Goal: Information Seeking & Learning: Learn about a topic

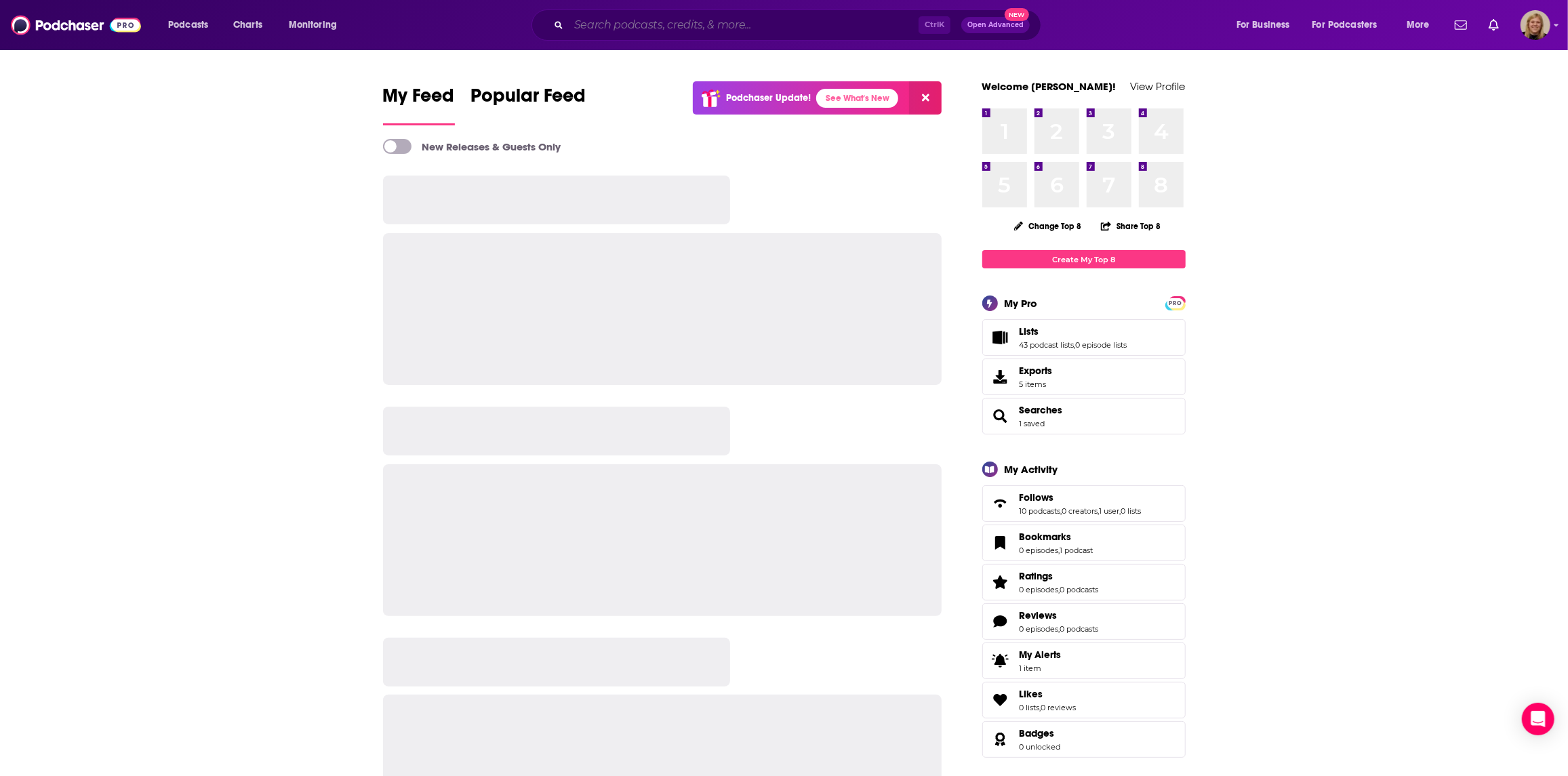
click at [623, 34] on input "Search podcasts, credits, & more..." at bounding box center [743, 25] width 350 height 21
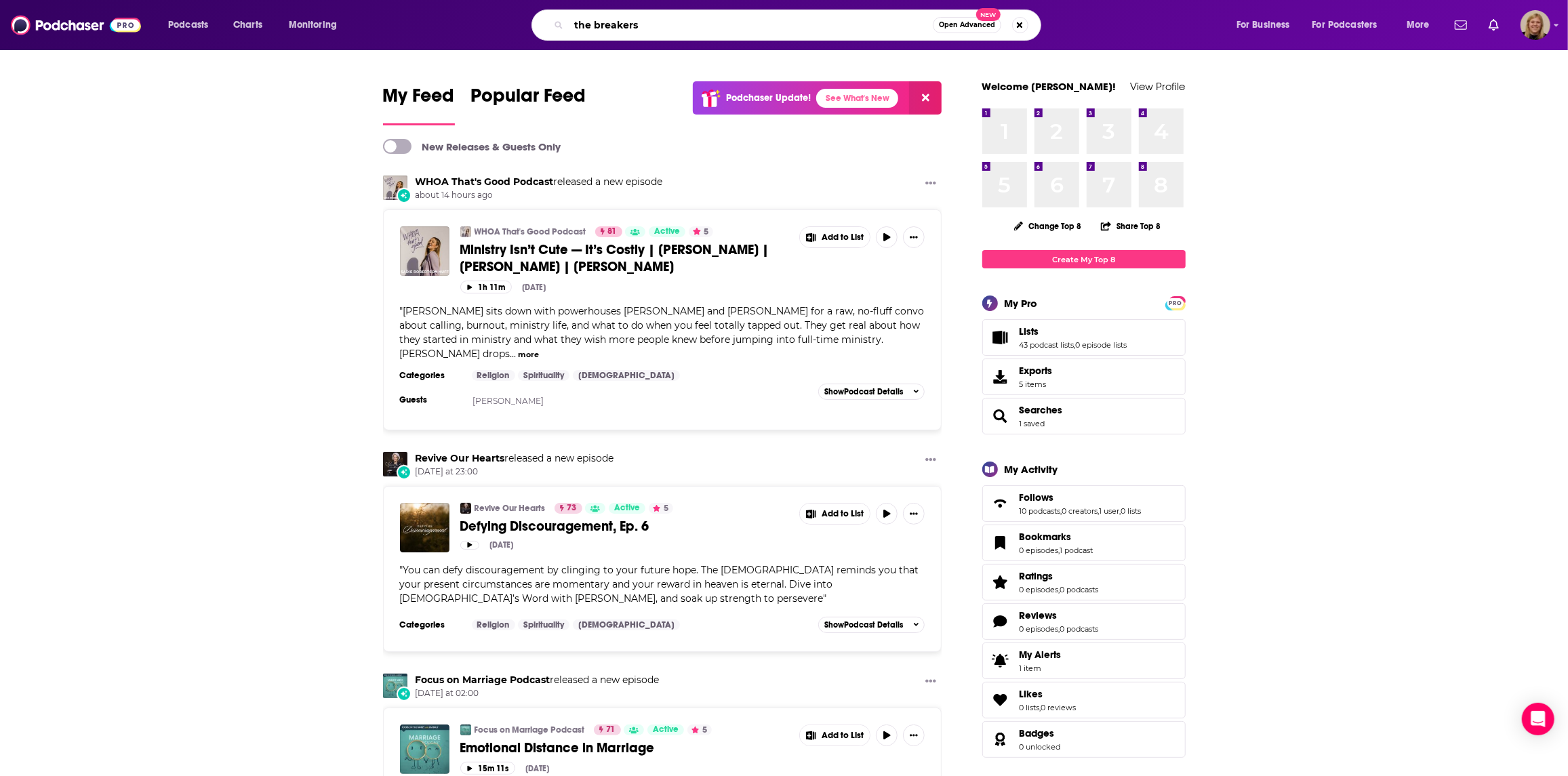
type input "the breakers"
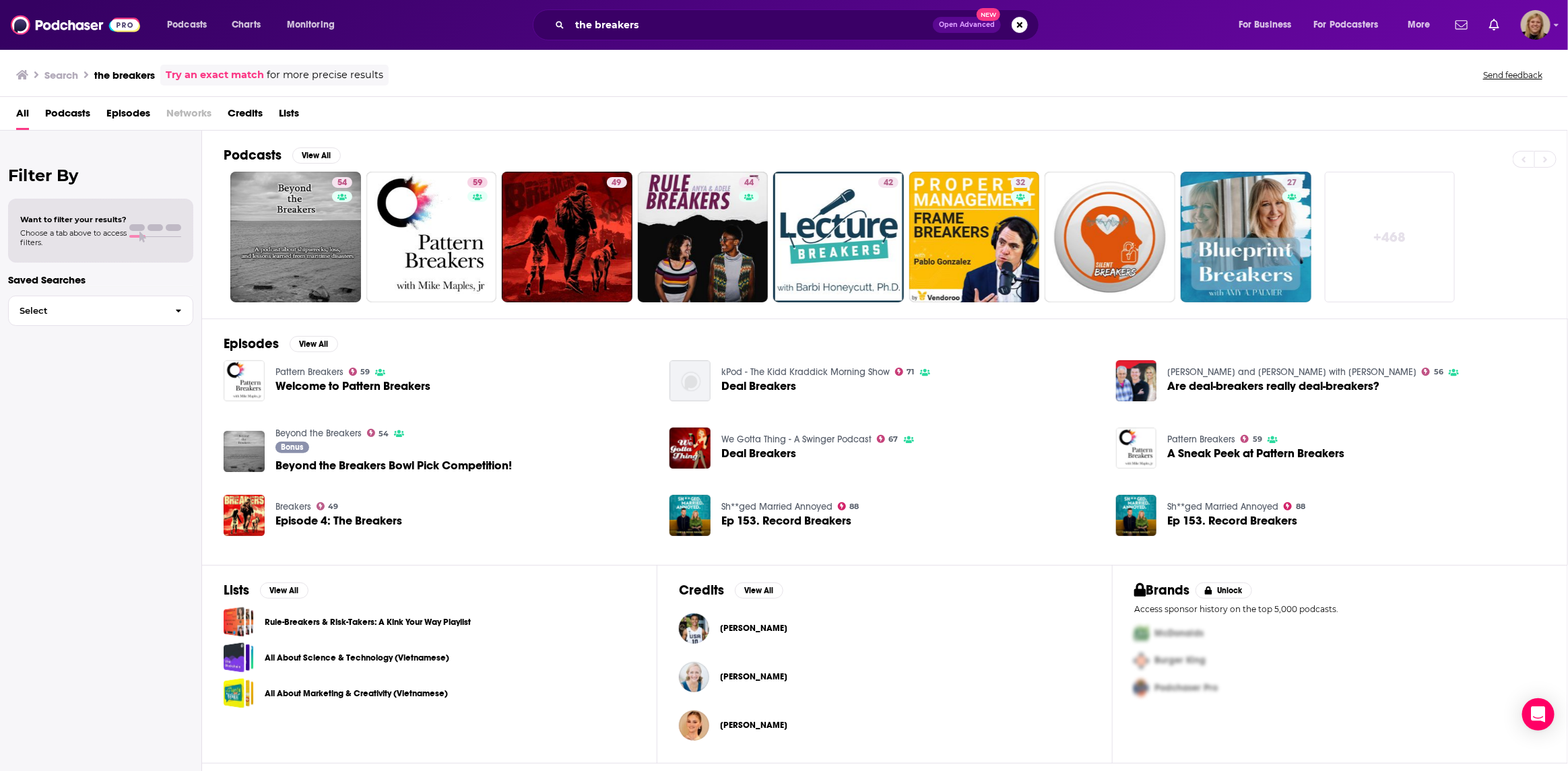
click at [76, 116] on span "Podcasts" at bounding box center [67, 116] width 45 height 27
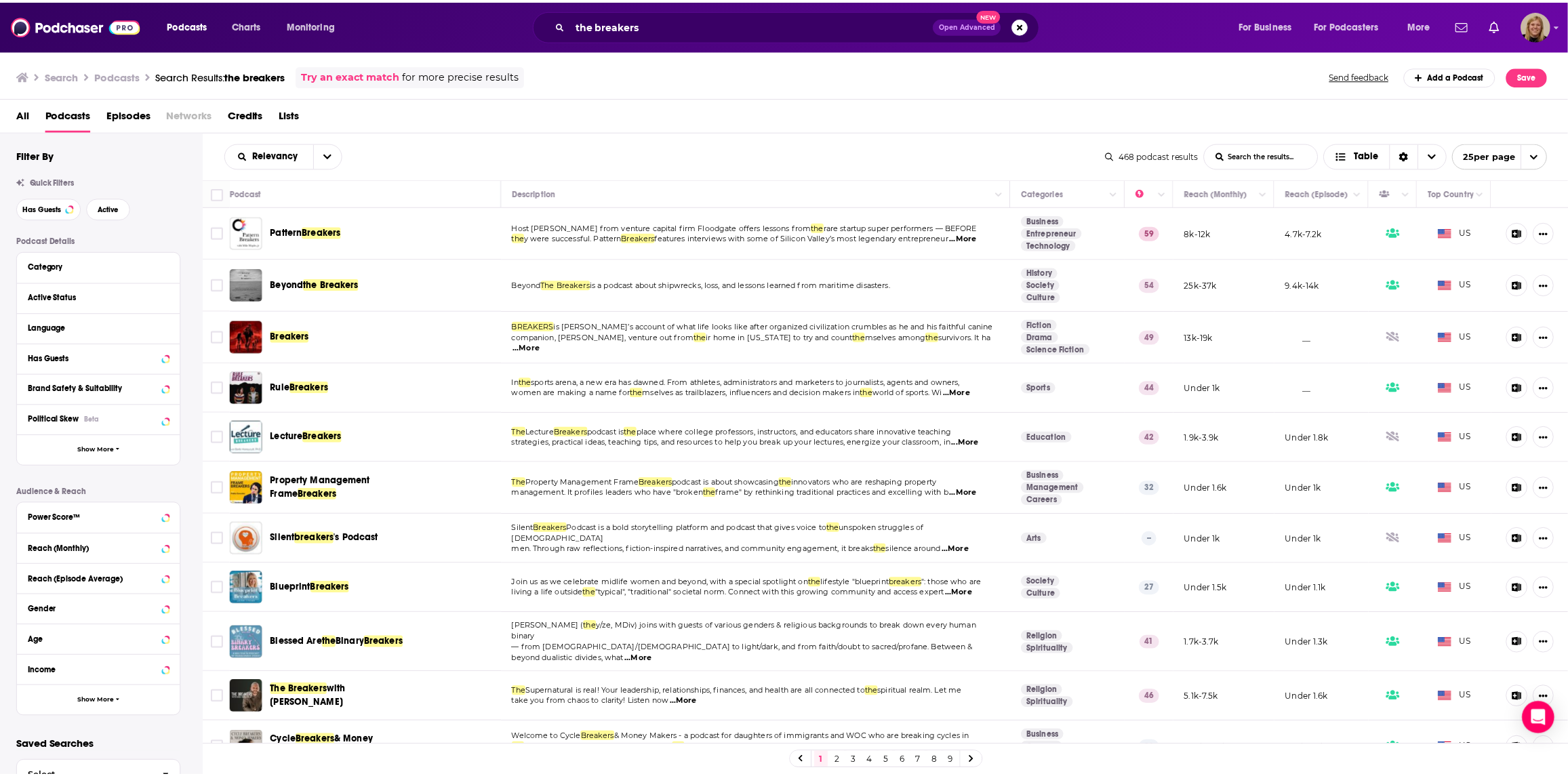
scroll to position [202, 0]
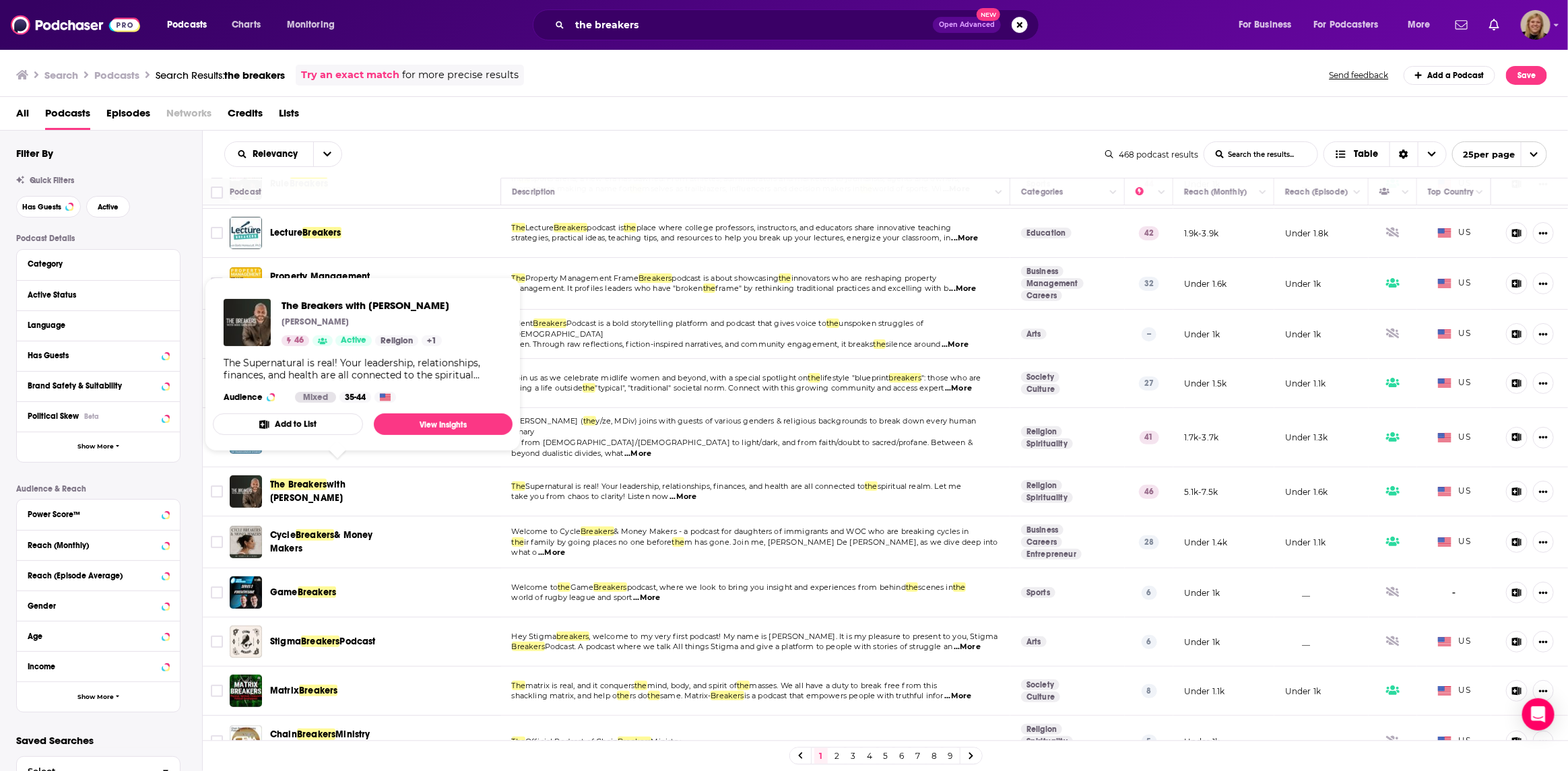
click at [297, 479] on span "The Breakers" at bounding box center [298, 484] width 56 height 11
